Goal: Navigation & Orientation: Find specific page/section

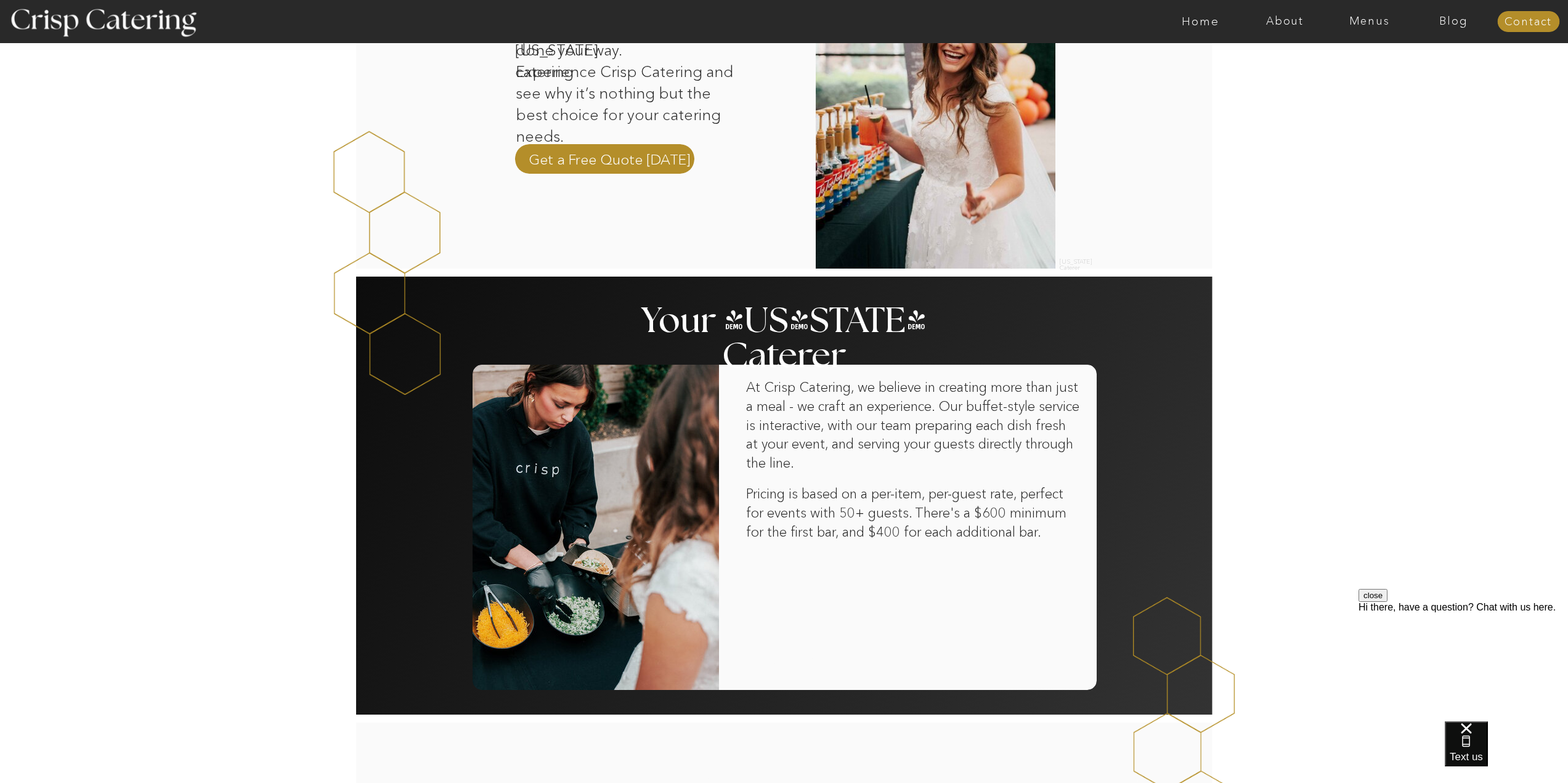
scroll to position [493, 0]
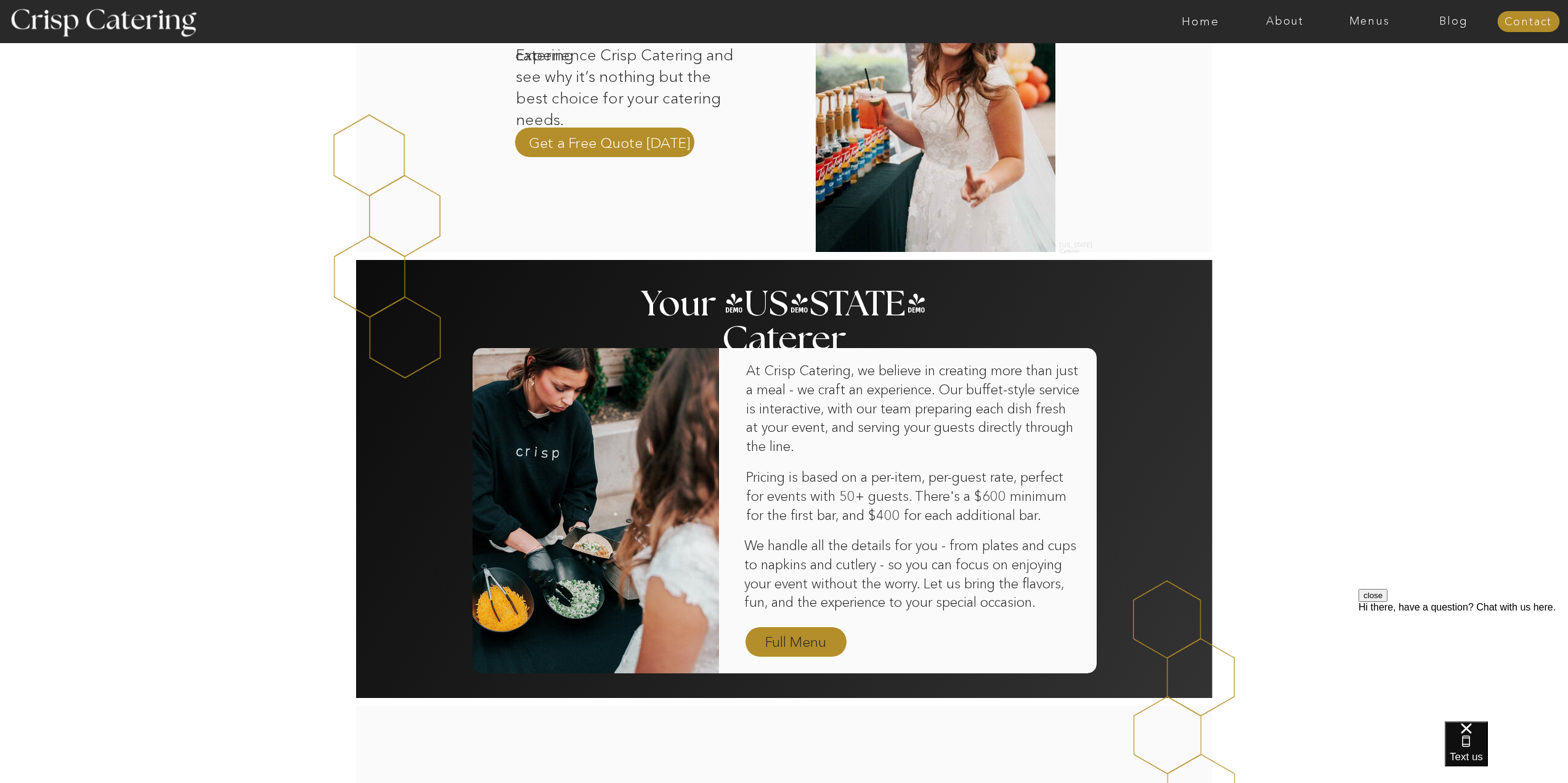
click at [795, 645] on nav "Full Menu" at bounding box center [796, 643] width 71 height 22
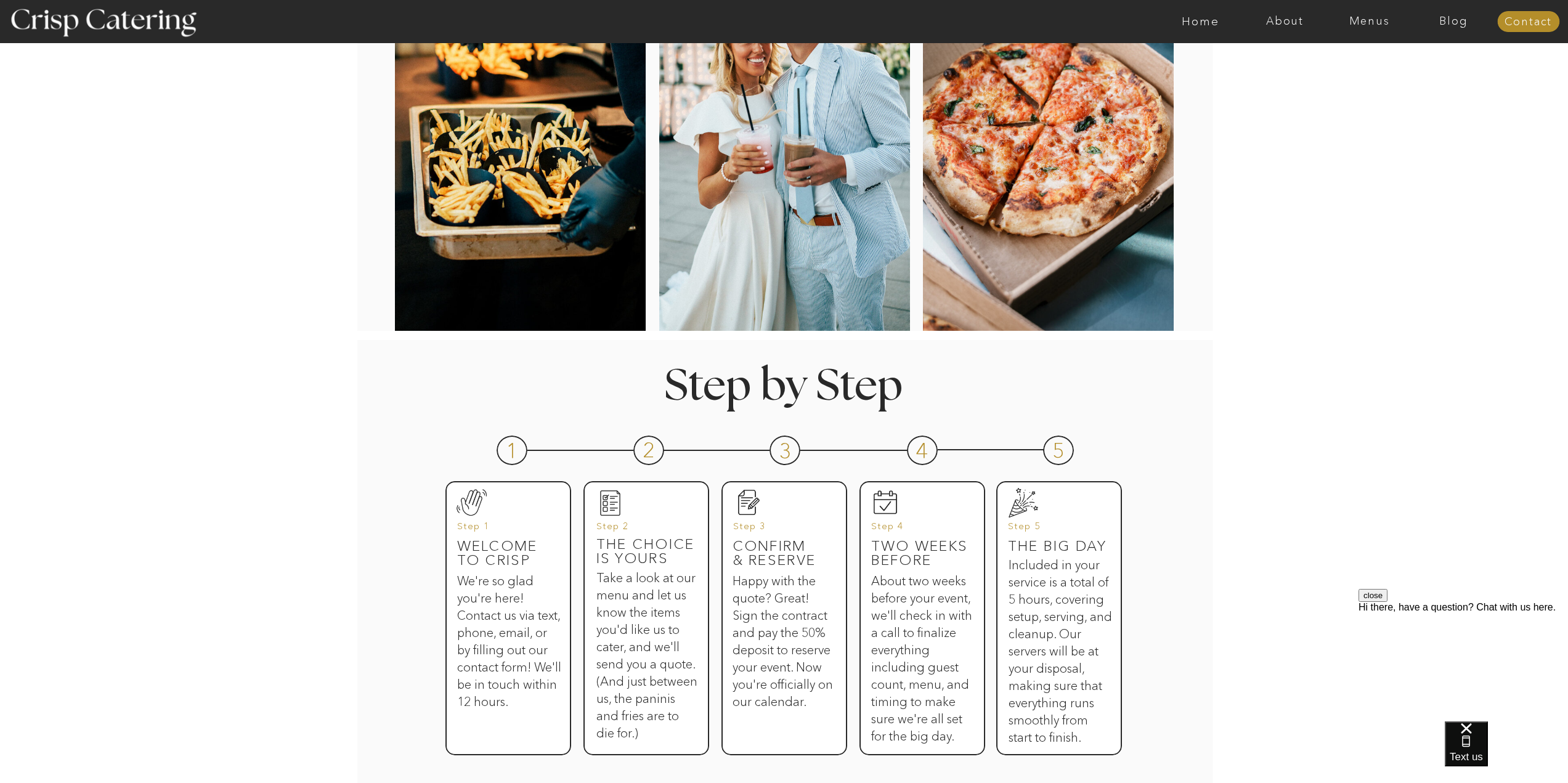
scroll to position [236, 0]
